Goal: Find contact information: Find contact information

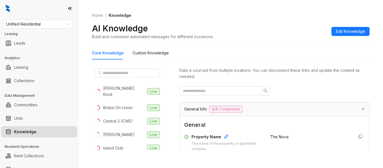
scroll to position [105, 0]
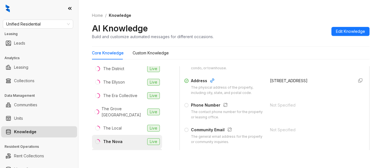
click at [136, 148] on li "The Stella Live" at bounding box center [127, 154] width 70 height 13
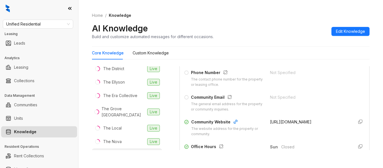
scroll to position [146, 0]
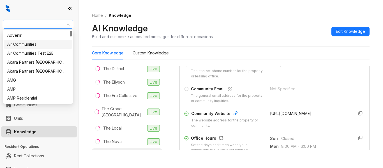
click at [45, 24] on span "Unified Residential" at bounding box center [38, 24] width 64 height 8
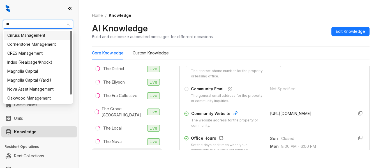
type input "***"
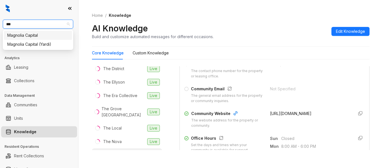
click at [43, 34] on div "Magnolia Capital" at bounding box center [37, 35] width 61 height 6
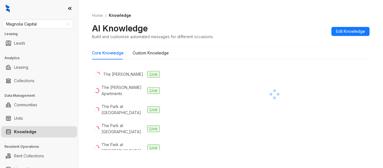
scroll to position [527, 0]
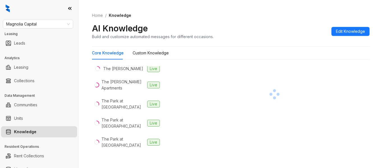
click at [128, 155] on div "The View at [GEOGRAPHIC_DATA]" at bounding box center [122, 161] width 43 height 12
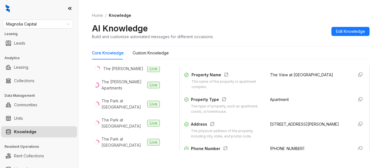
scroll to position [73, 0]
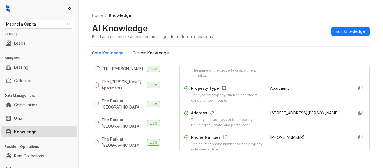
click at [270, 136] on span "[PHONE_NUMBER]" at bounding box center [287, 137] width 34 height 5
copy div "[PHONE_NUMBER]"
